Goal: Use online tool/utility: Utilize a website feature to perform a specific function

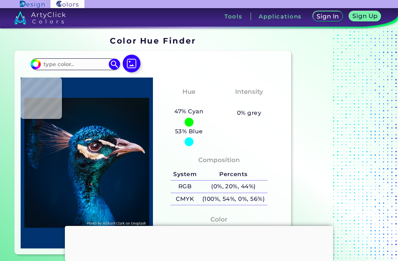
click at [192, 226] on div at bounding box center [199, 226] width 269 height 0
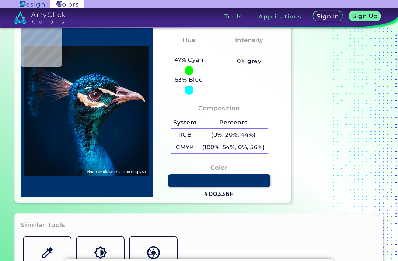
scroll to position [75, 0]
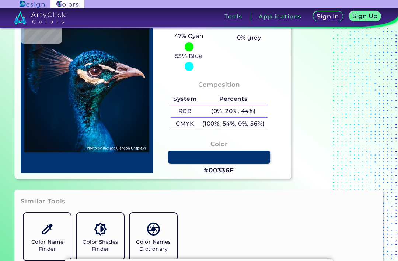
click at [179, 163] on link at bounding box center [219, 157] width 103 height 13
type input "#05172d"
type input "#05172D"
type input "#021a32"
type input "#021A32"
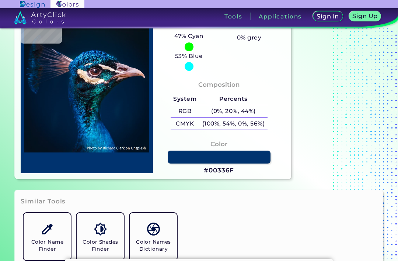
type input "#051a33"
type input "#051A33"
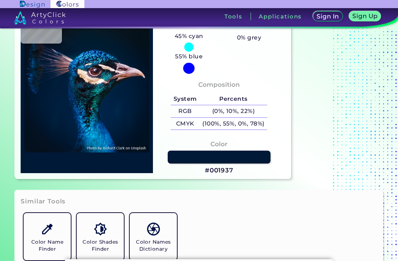
type input "#001937"
type input "#031834"
type input "#001935"
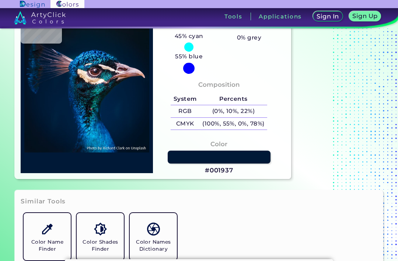
type input "#001935"
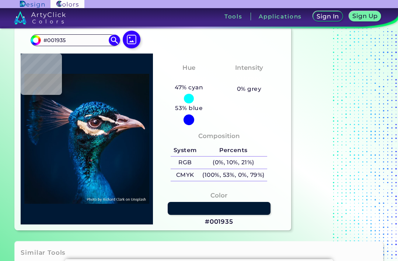
scroll to position [24, 0]
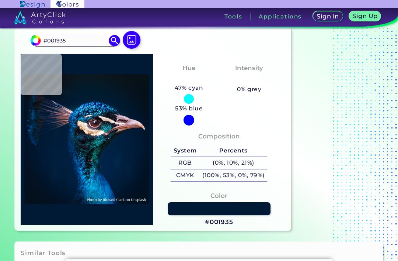
click at [130, 39] on img at bounding box center [132, 40] width 18 height 18
click at [0, 0] on input "file" at bounding box center [0, 0] width 0 height 0
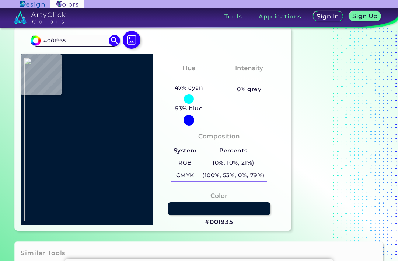
type input "#54008c"
type input "#54008C"
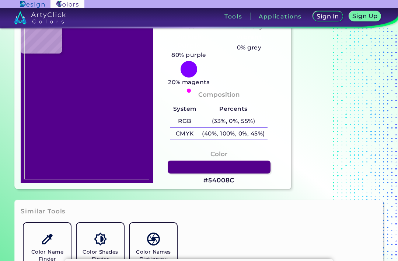
scroll to position [72, 0]
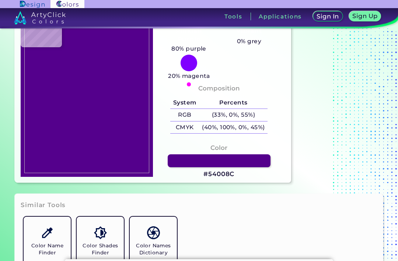
click at [176, 167] on link at bounding box center [219, 160] width 103 height 13
